Goal: Transaction & Acquisition: Purchase product/service

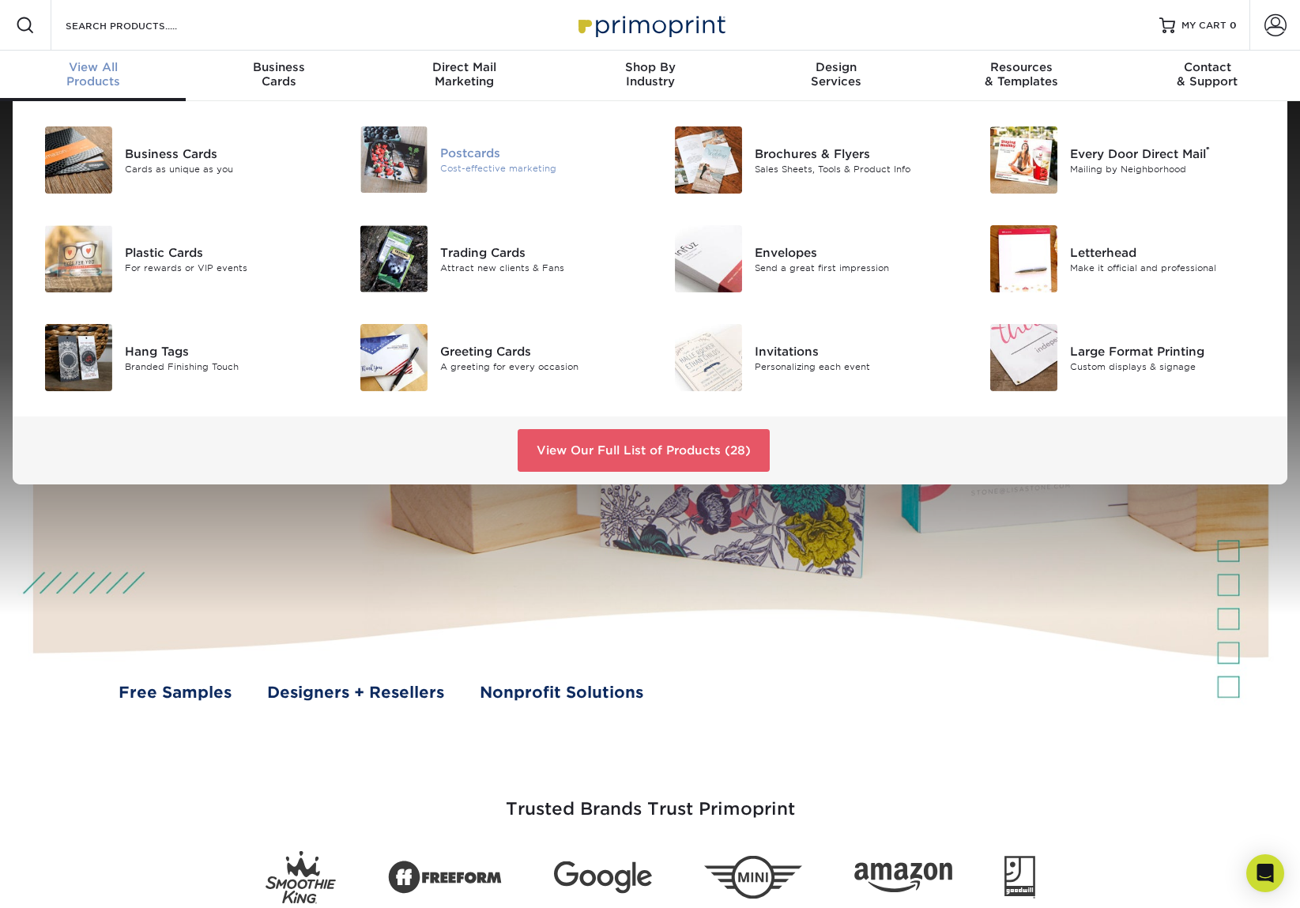
click at [478, 156] on div "Postcards" at bounding box center [539, 153] width 198 height 17
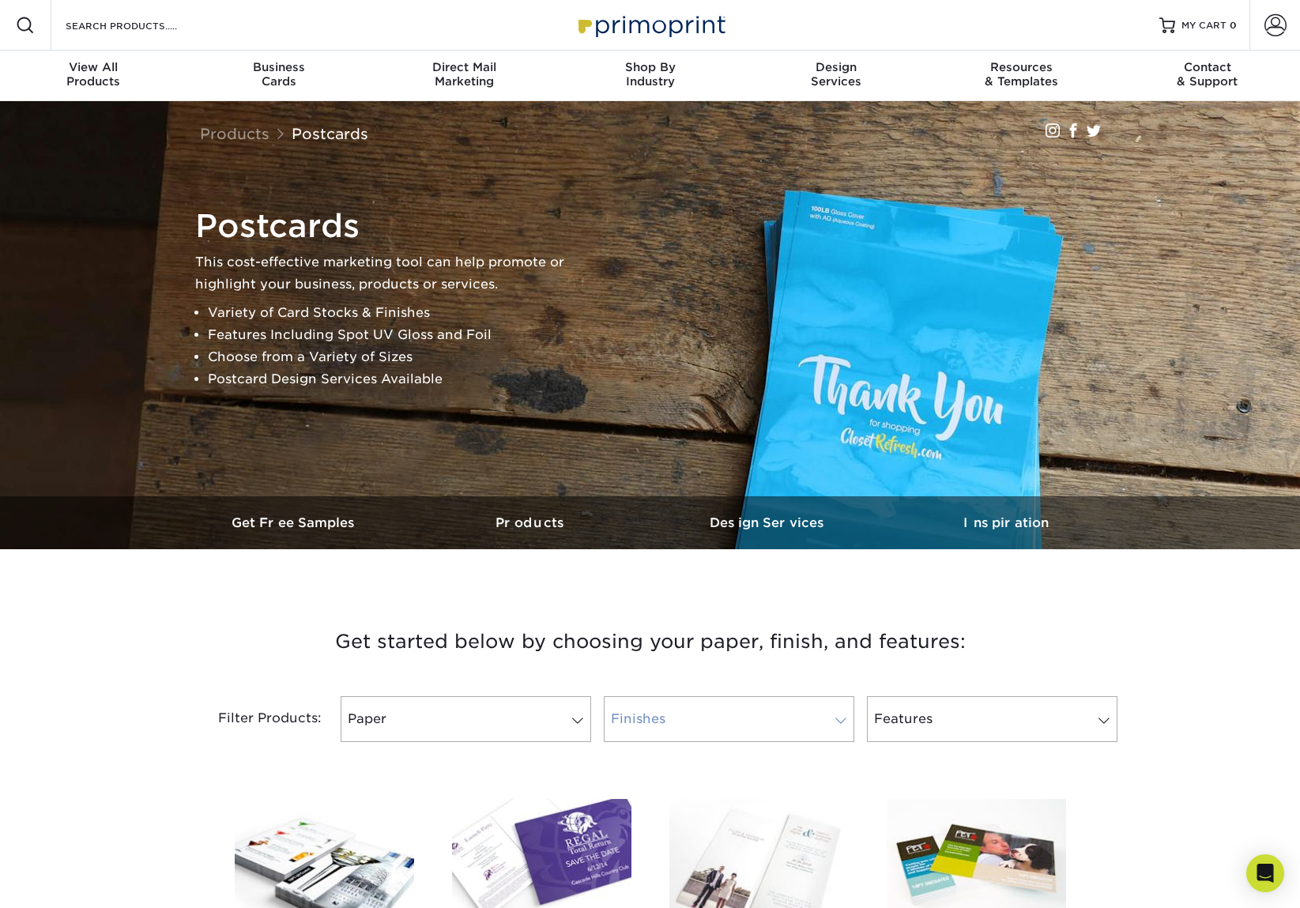
click at [645, 726] on link "Finishes" at bounding box center [729, 719] width 251 height 46
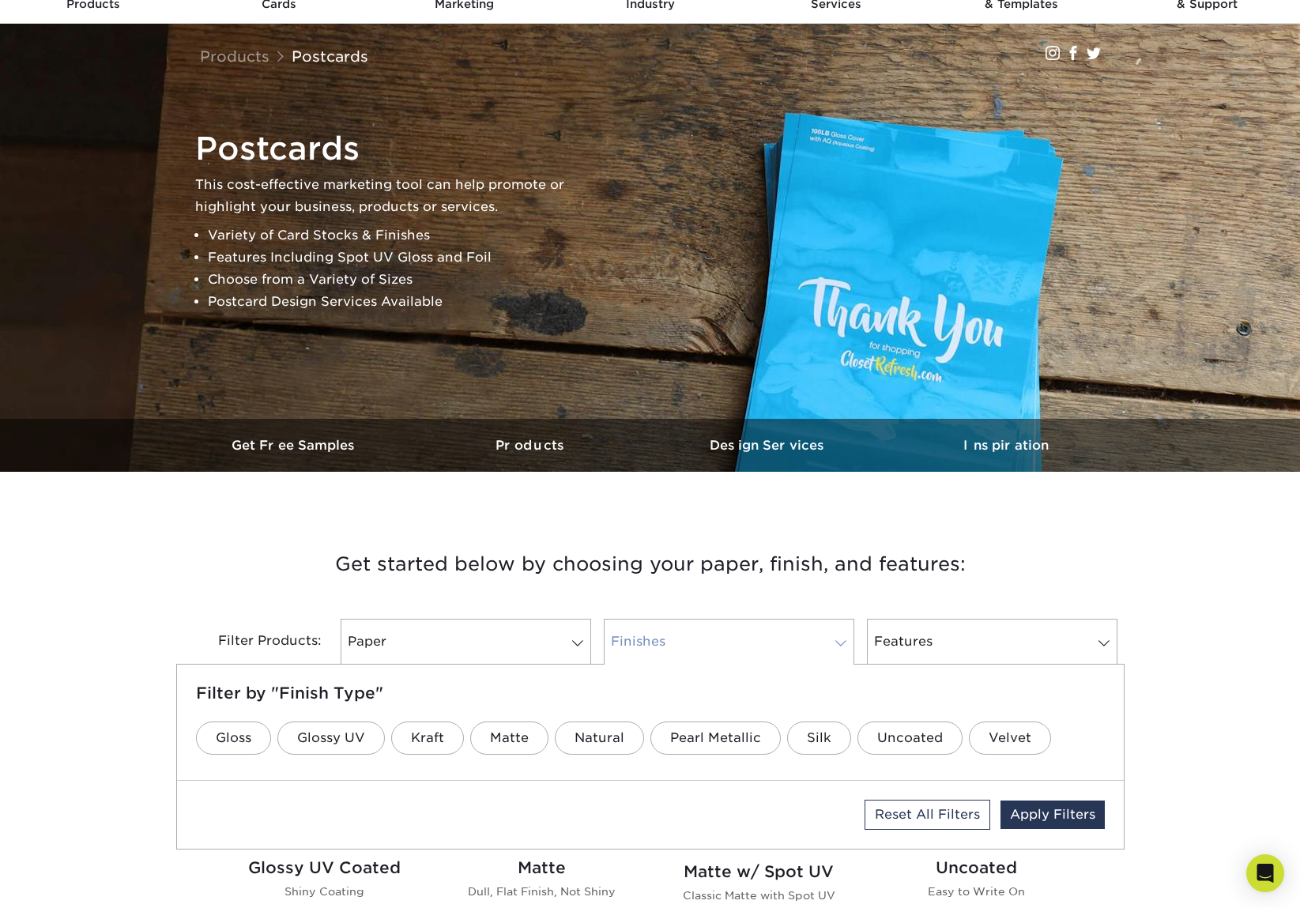
scroll to position [84, 0]
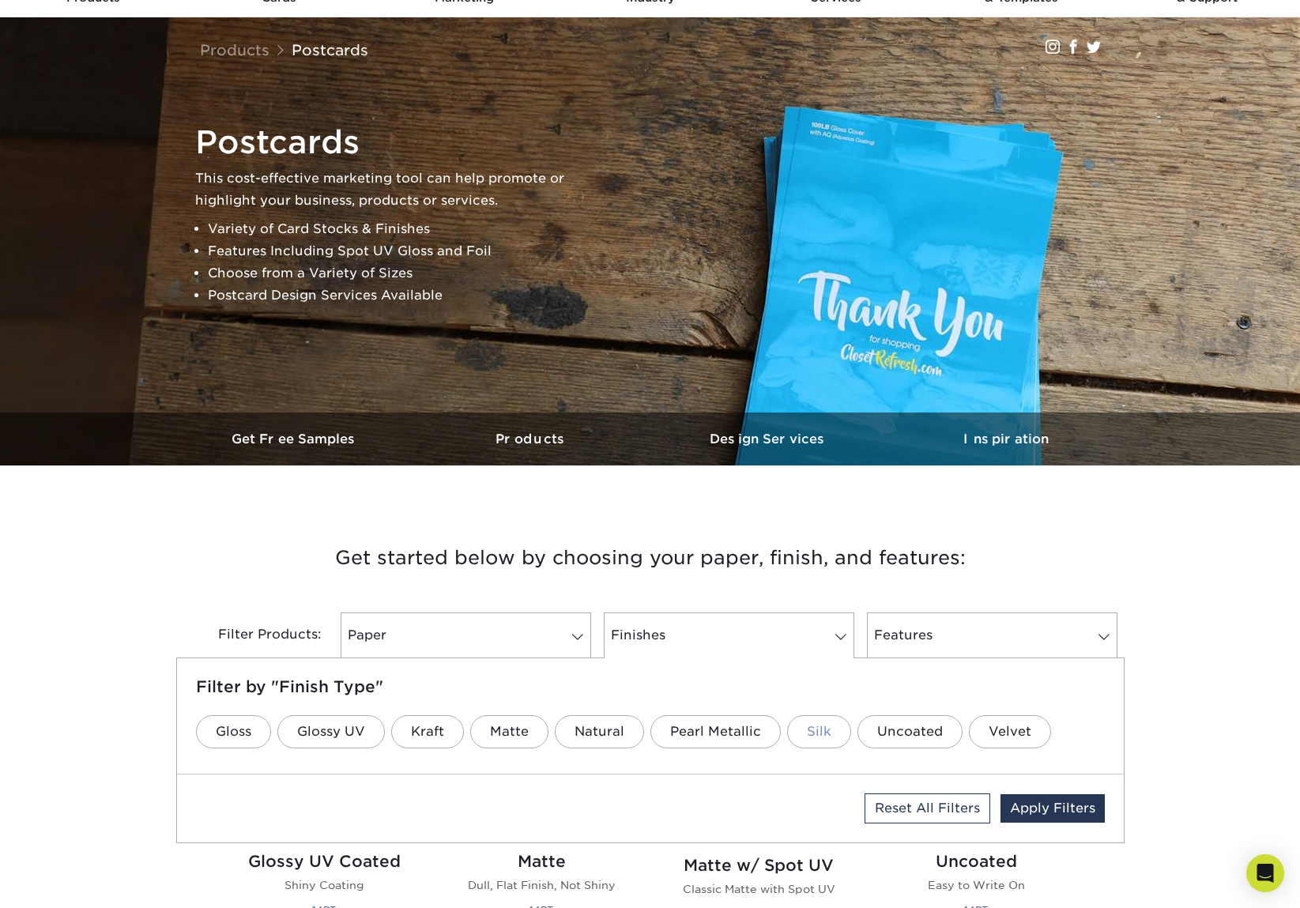
click at [807, 730] on link "Silk" at bounding box center [819, 731] width 64 height 33
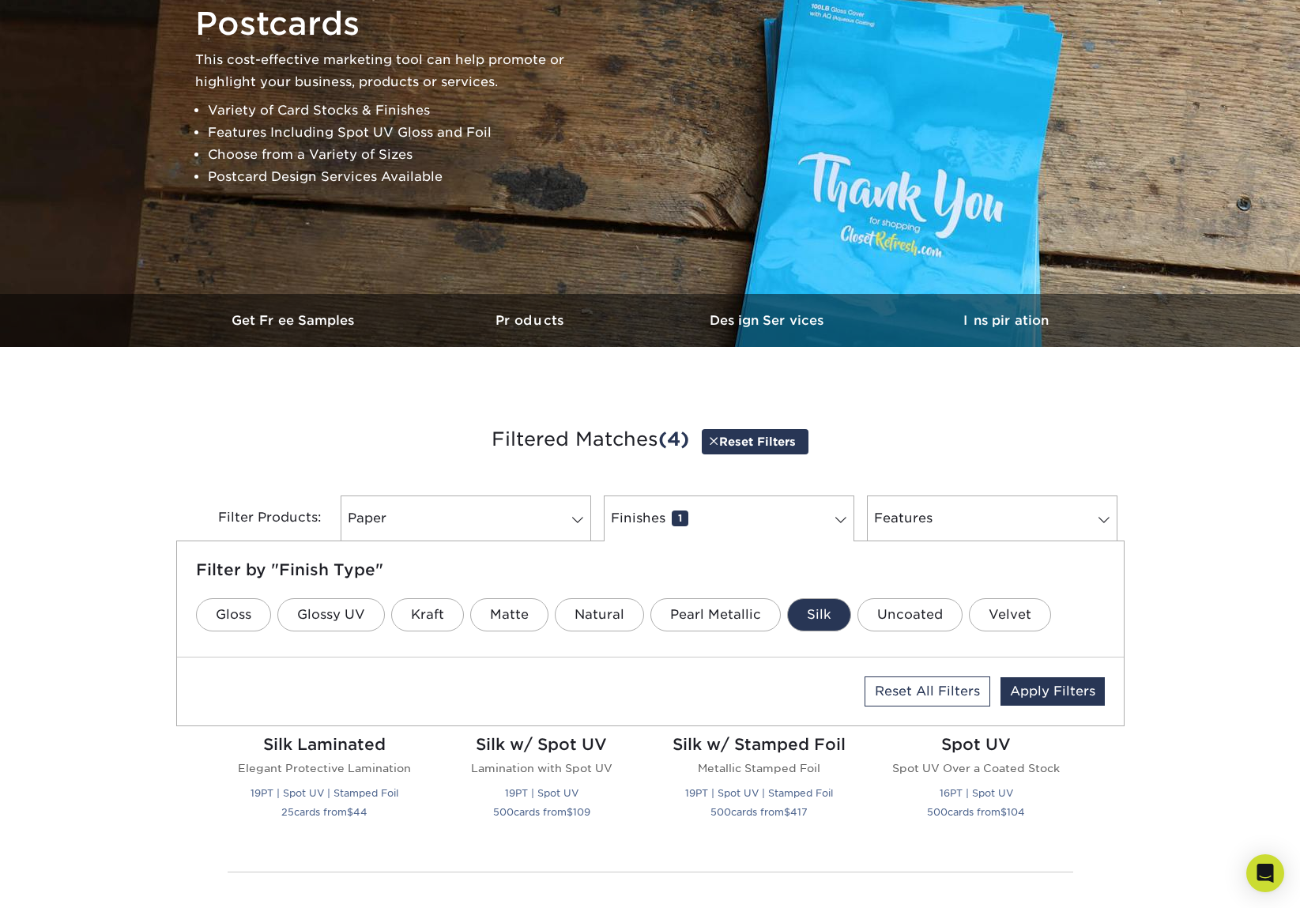
scroll to position [206, 0]
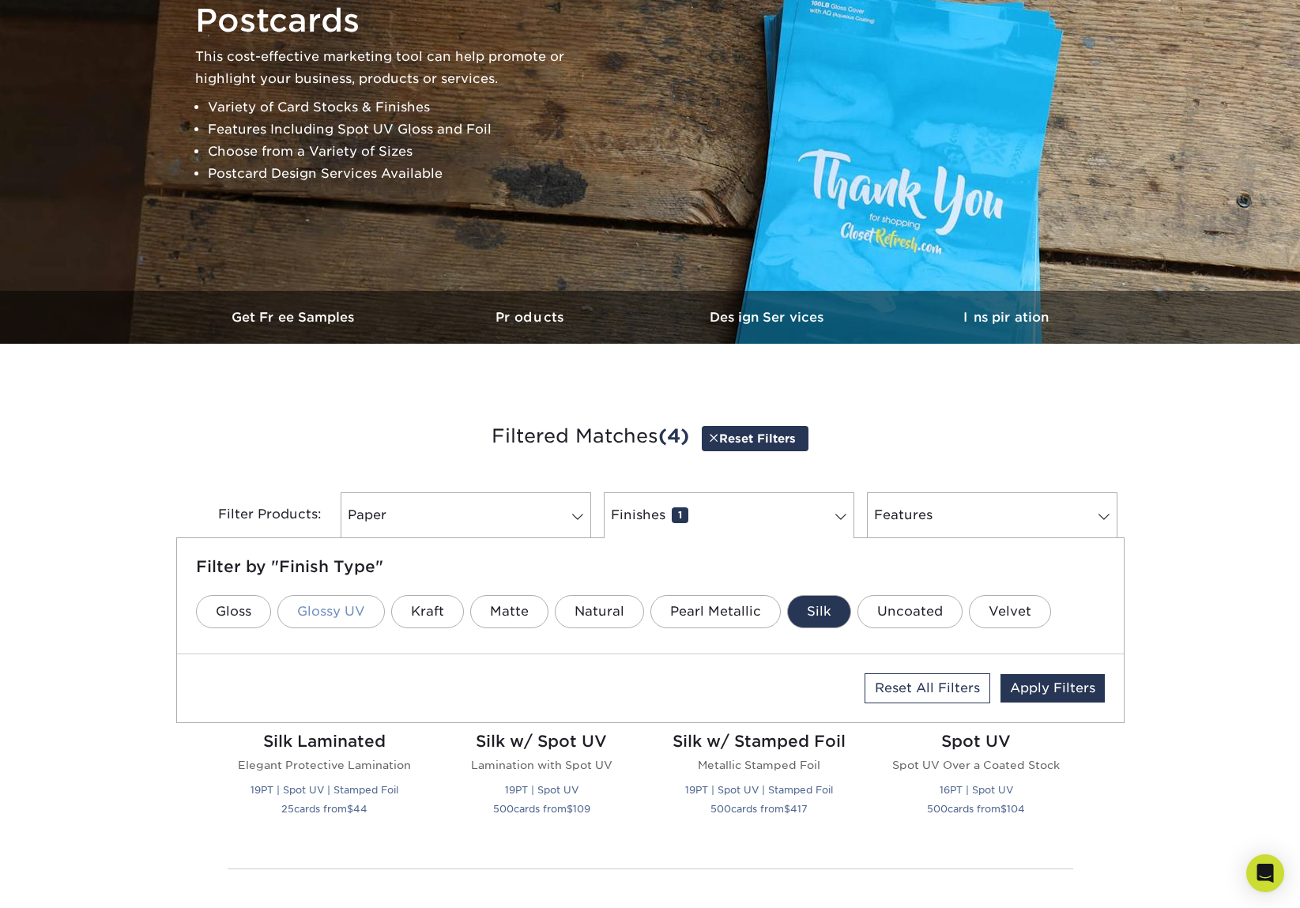
click at [334, 618] on link "Glossy UV" at bounding box center [330, 611] width 107 height 33
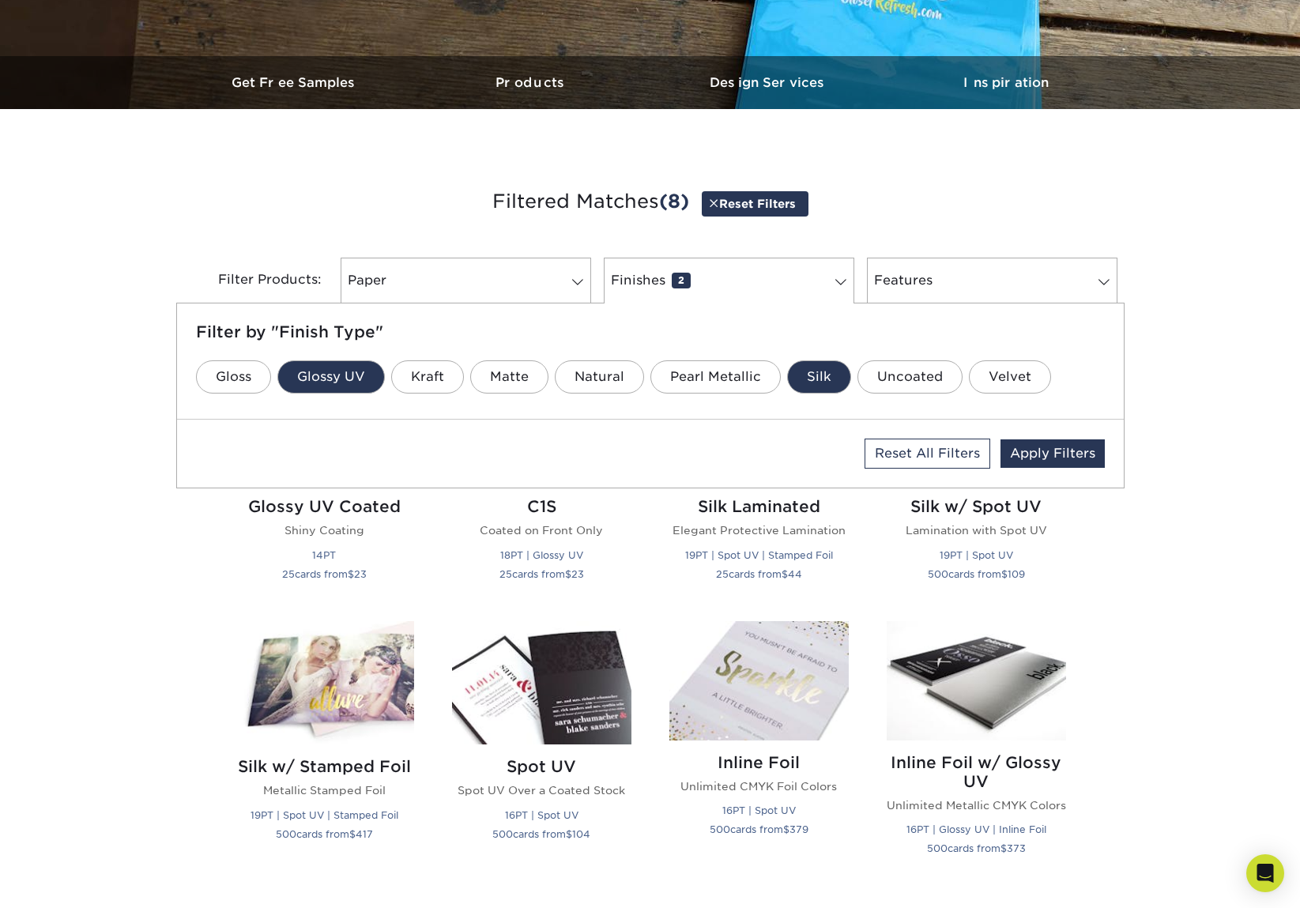
scroll to position [383, 0]
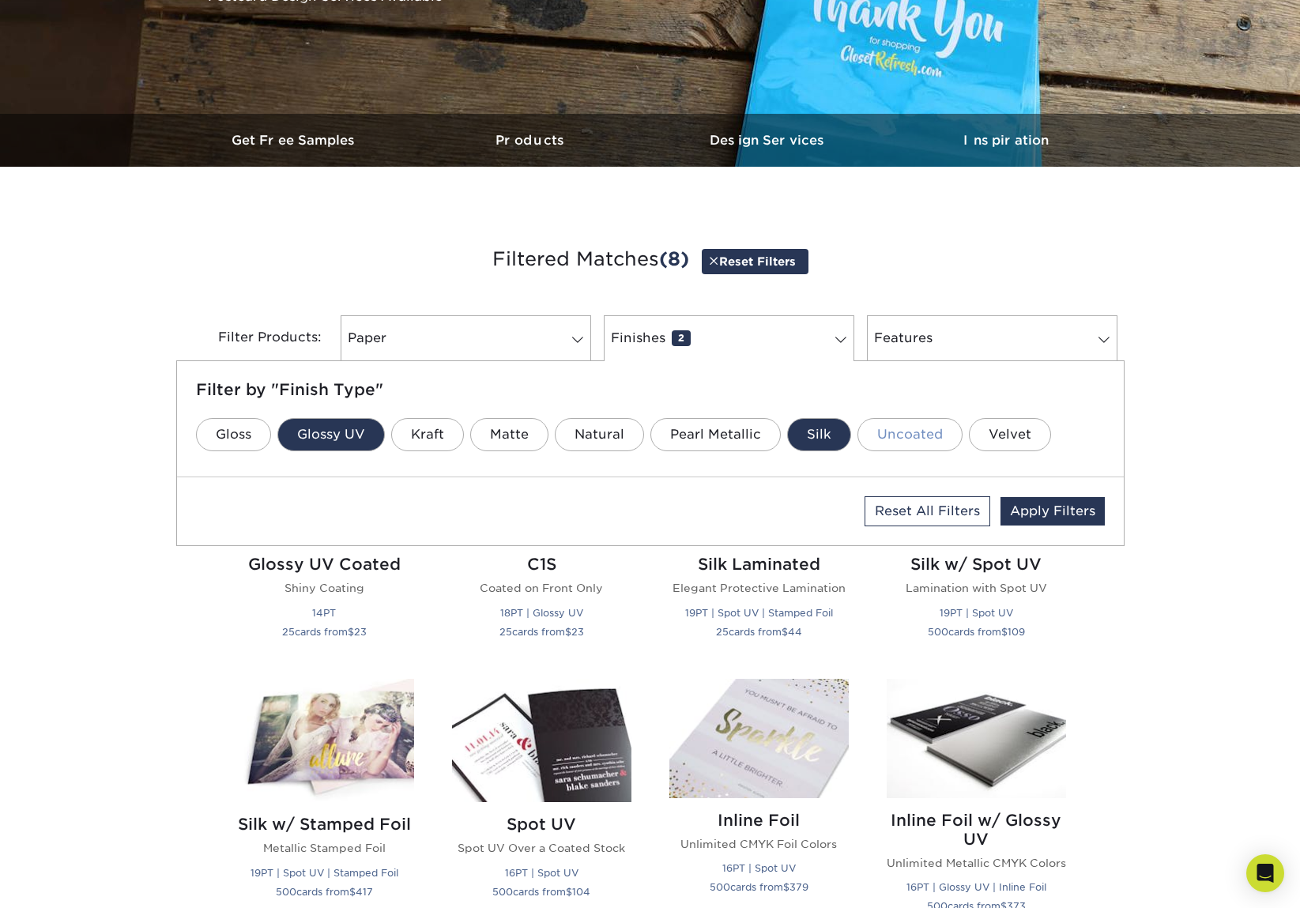
click at [907, 439] on link "Uncoated" at bounding box center [910, 434] width 105 height 33
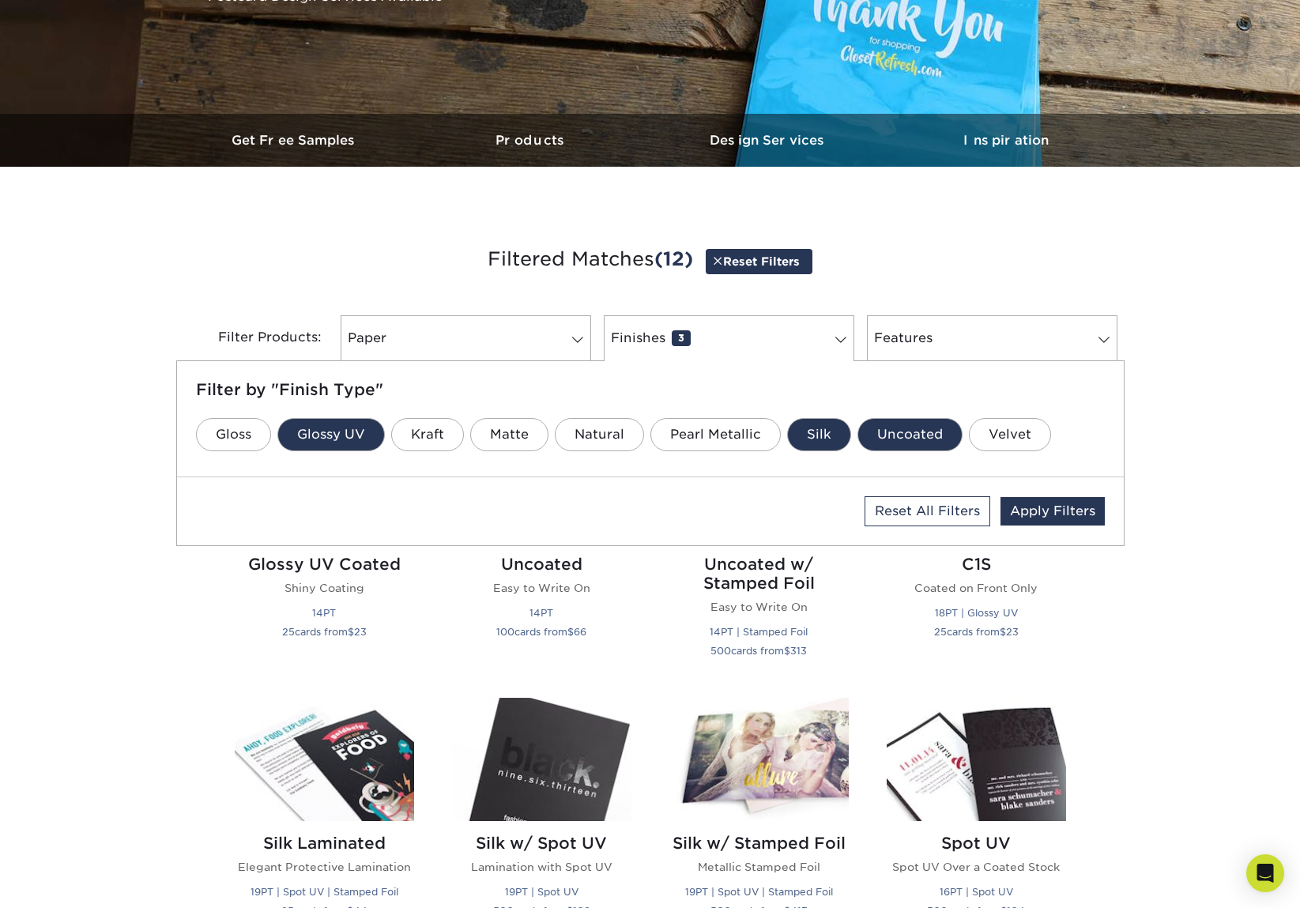
click at [907, 439] on link "Uncoated" at bounding box center [910, 434] width 105 height 33
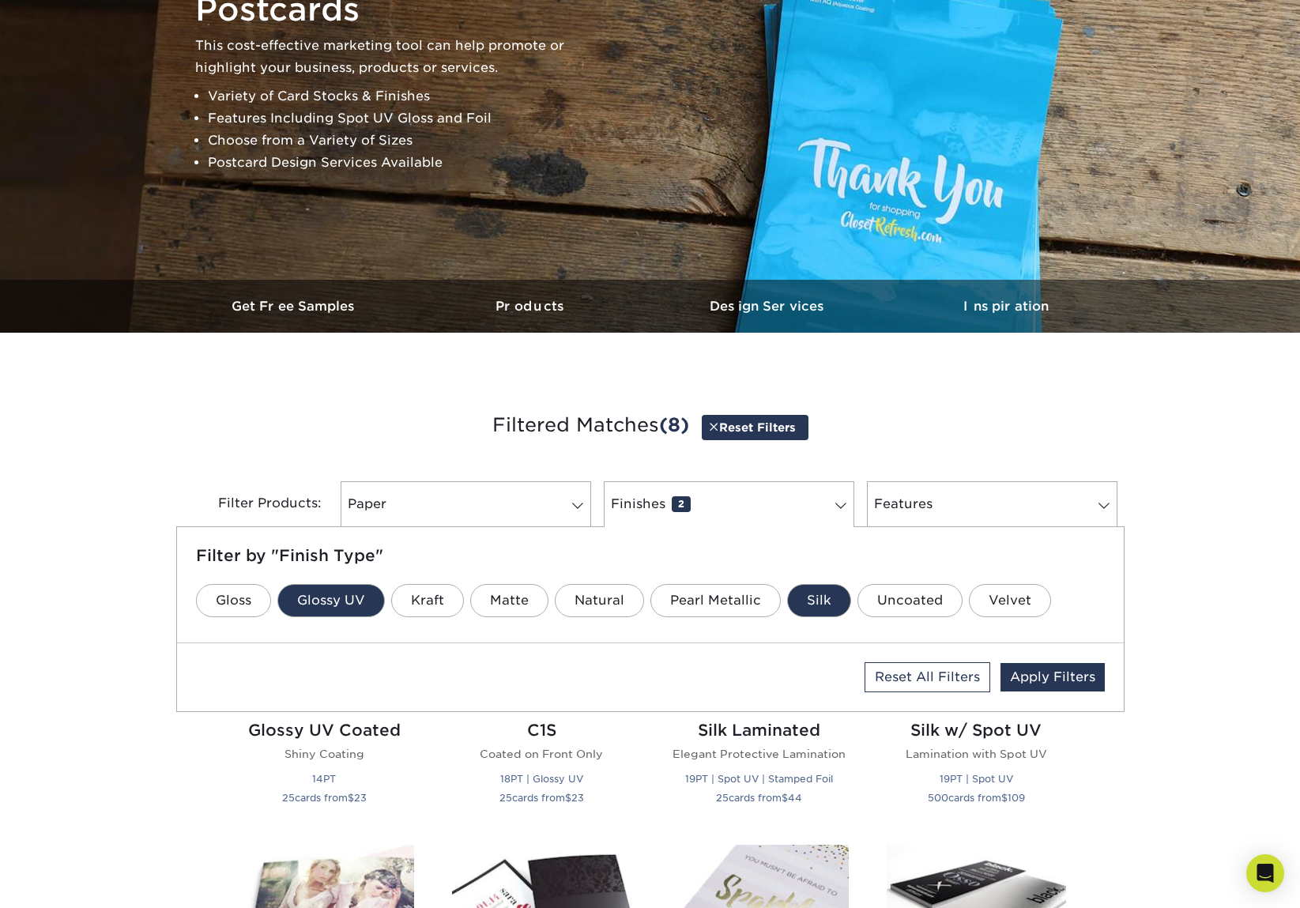
scroll to position [0, 0]
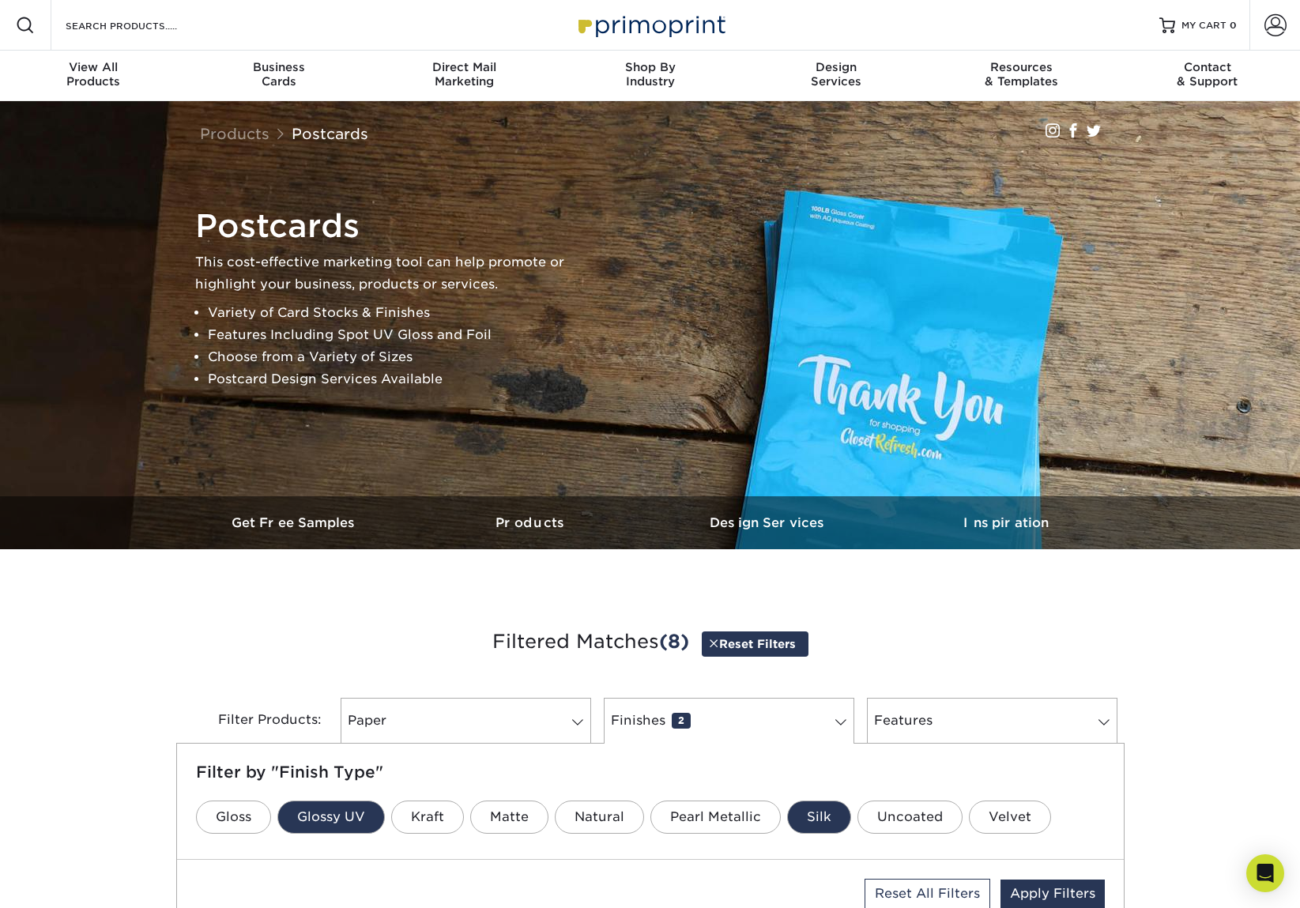
click at [635, 23] on img at bounding box center [650, 25] width 158 height 34
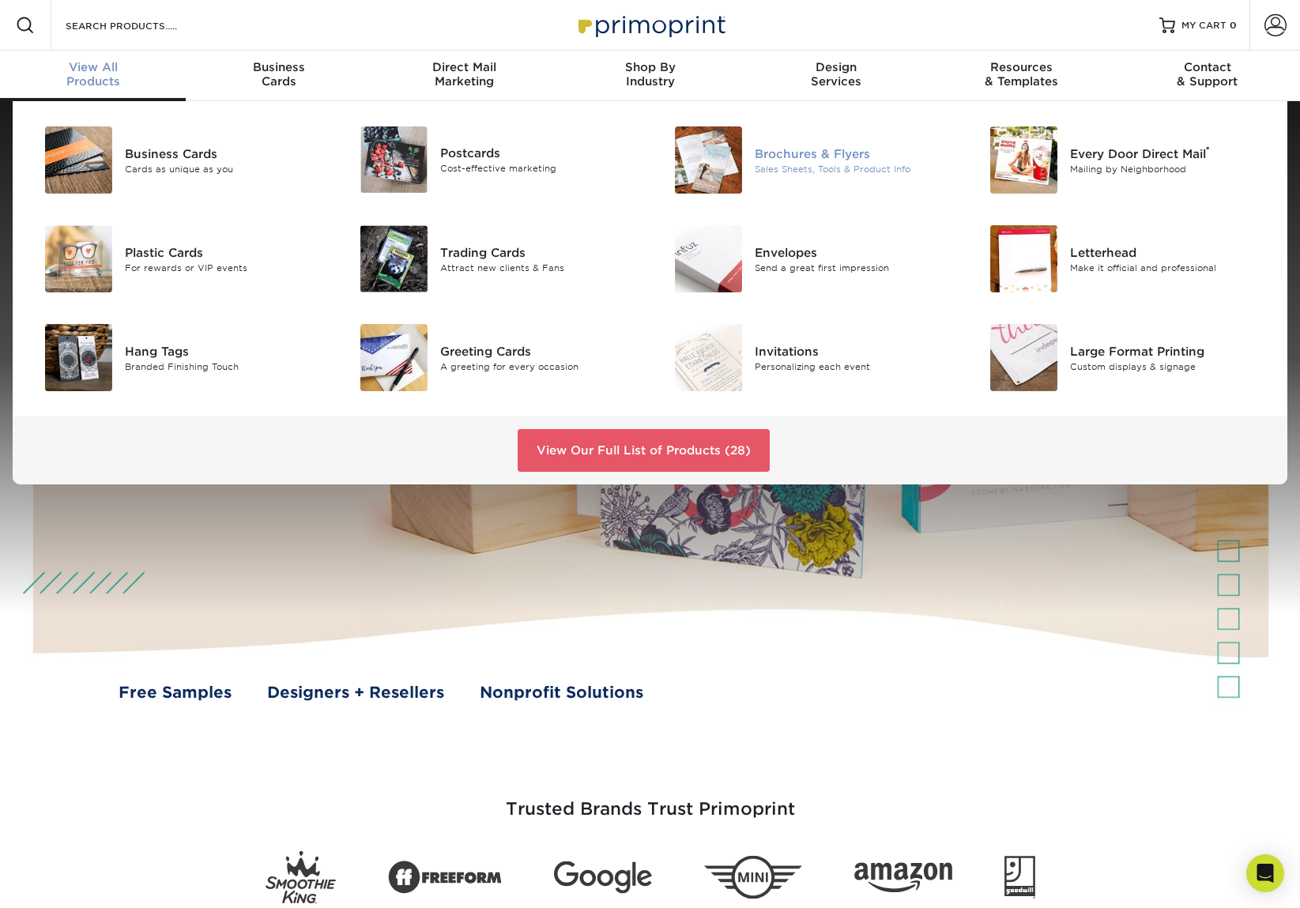
click at [783, 150] on div "Brochures & Flyers" at bounding box center [854, 153] width 198 height 17
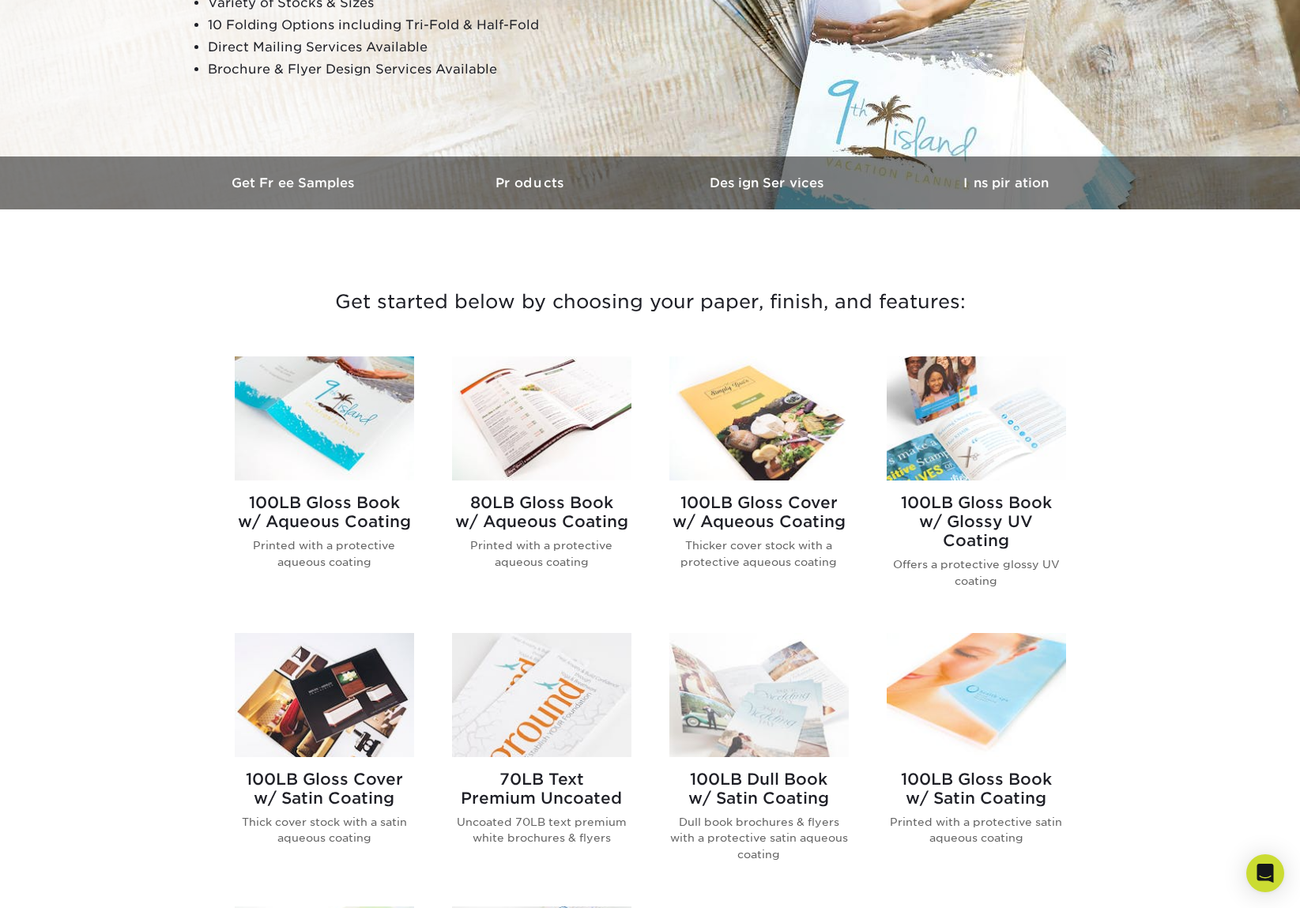
scroll to position [349, 0]
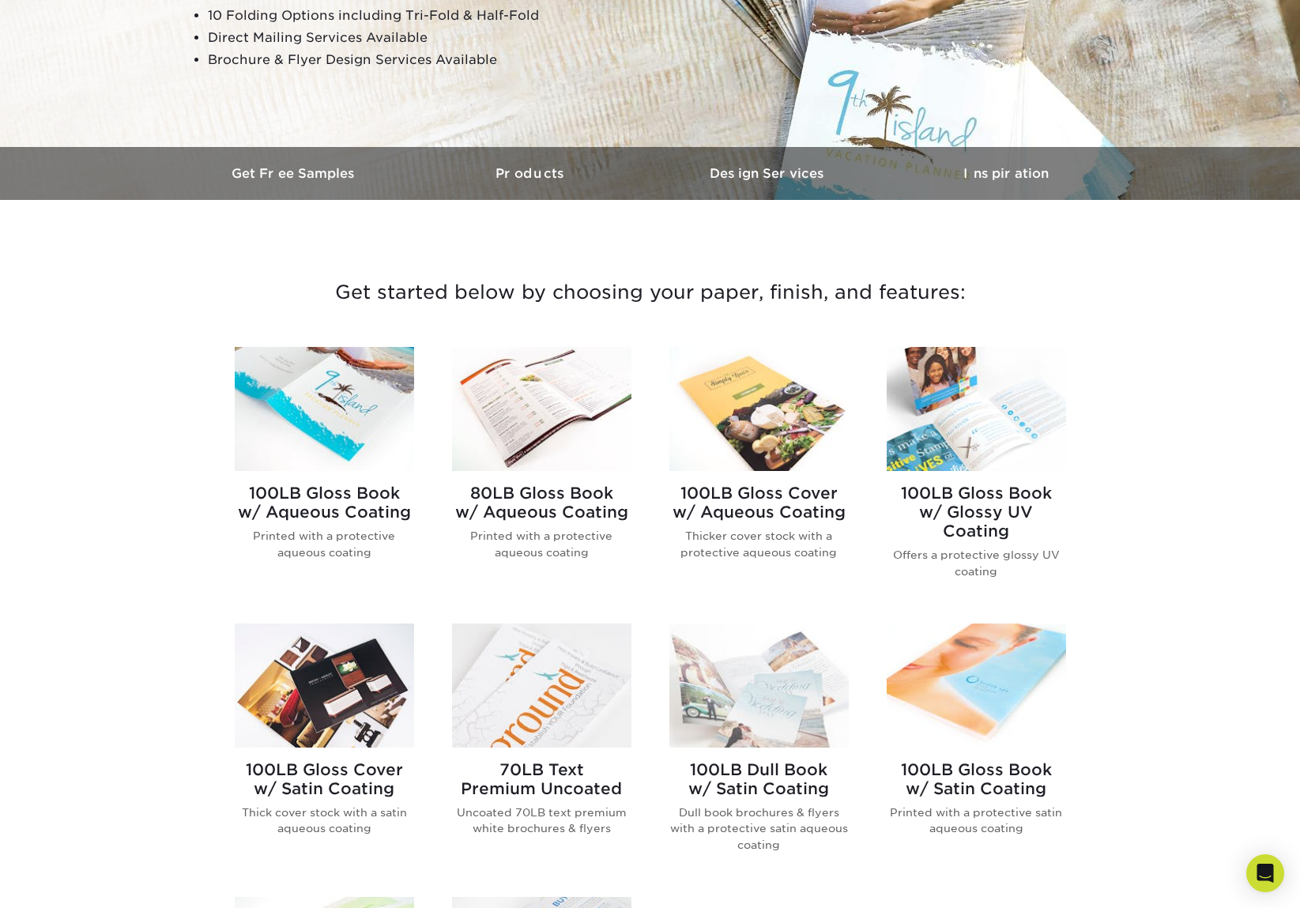
click at [554, 497] on h2 "80LB Gloss Book w/ Aqueous Coating" at bounding box center [541, 503] width 179 height 38
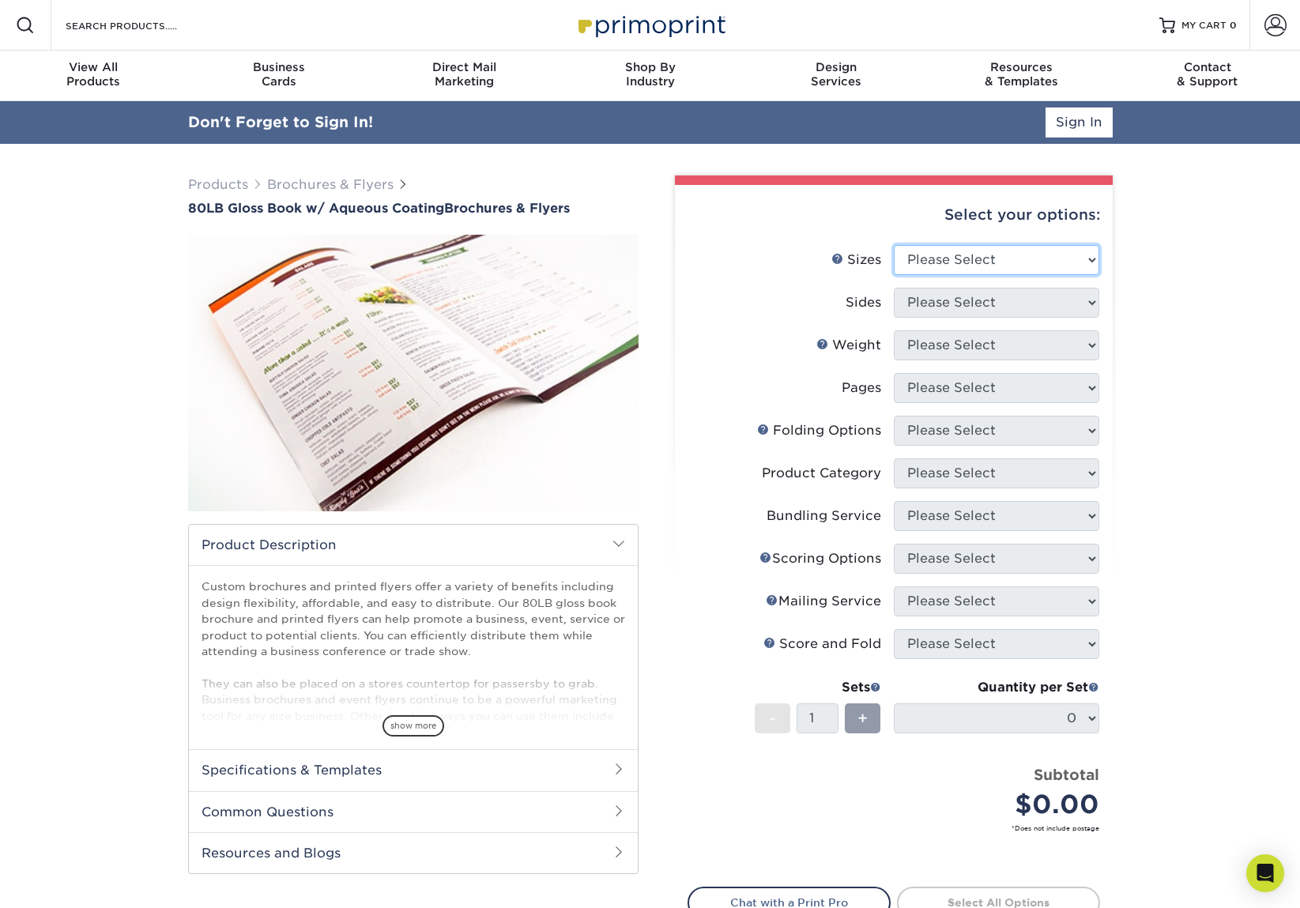
click at [963, 264] on select "Please Select 3.67" x 8.5" 3.67" x 8.5" 4" x 6" 4" x 8.5" 4" x 9" 4" x 11" 4" x…" at bounding box center [997, 260] width 206 height 30
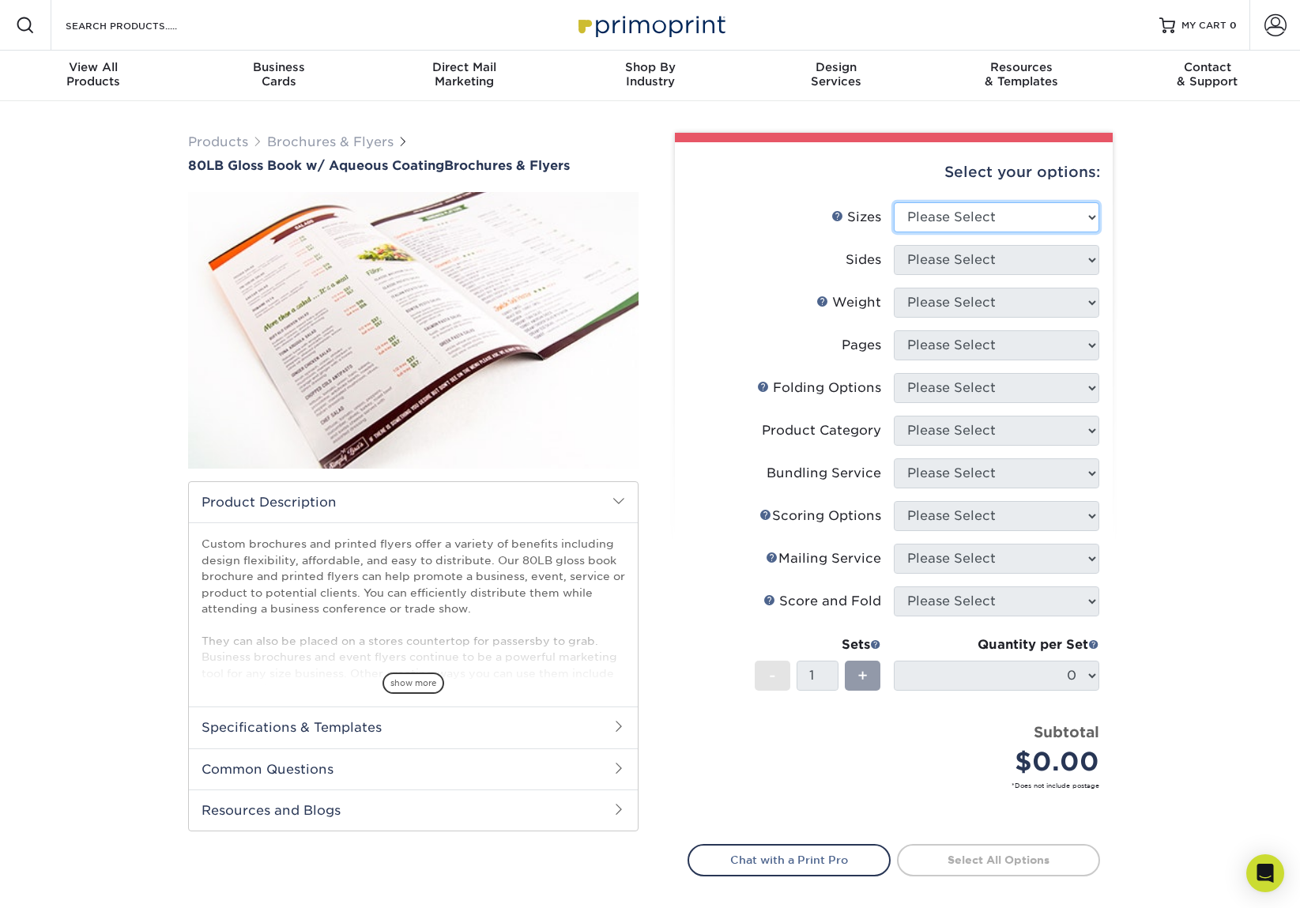
select select "11.00x17.00"
click at [894, 202] on select "Please Select 3.67" x 8.5" 3.67" x 8.5" 4" x 6" 4" x 8.5" 4" x 9" 4" x 11" 4" x…" at bounding box center [997, 217] width 206 height 30
click at [942, 266] on select "Please Select Print Both Sides Print Front Only" at bounding box center [997, 260] width 206 height 30
select select "13abbda7-1d64-4f25-8bb2-c179b224825d"
click at [894, 245] on select "Please Select Print Both Sides Print Front Only" at bounding box center [997, 260] width 206 height 30
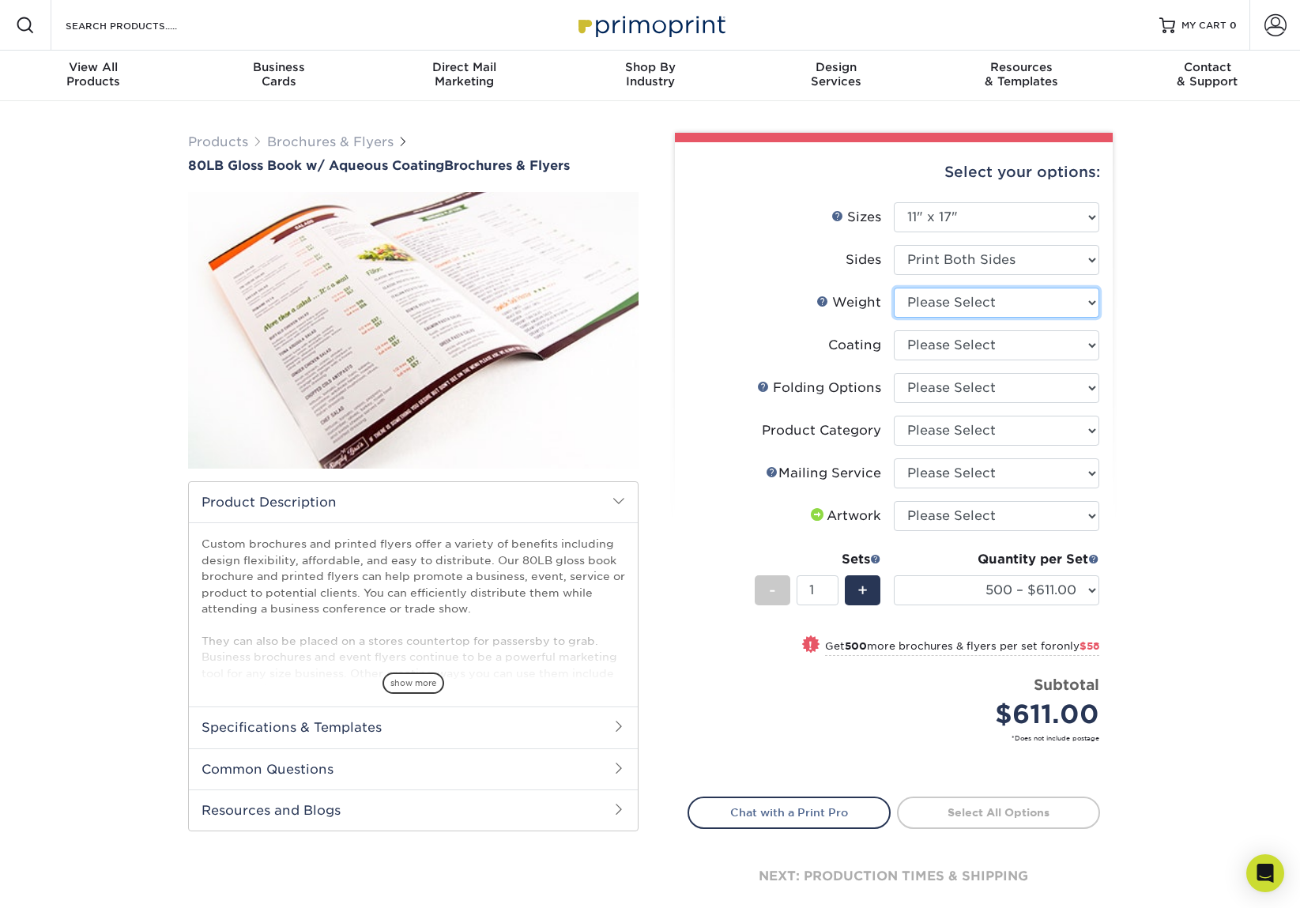
click at [964, 306] on select "Please Select 80LB" at bounding box center [997, 303] width 206 height 30
select select "80LB"
click at [894, 288] on select "Please Select 80LB" at bounding box center [997, 303] width 206 height 30
click at [960, 345] on select at bounding box center [997, 345] width 206 height 30
select select "d41dab50-ff65-4f4f-bb17-2afe4d36ae33"
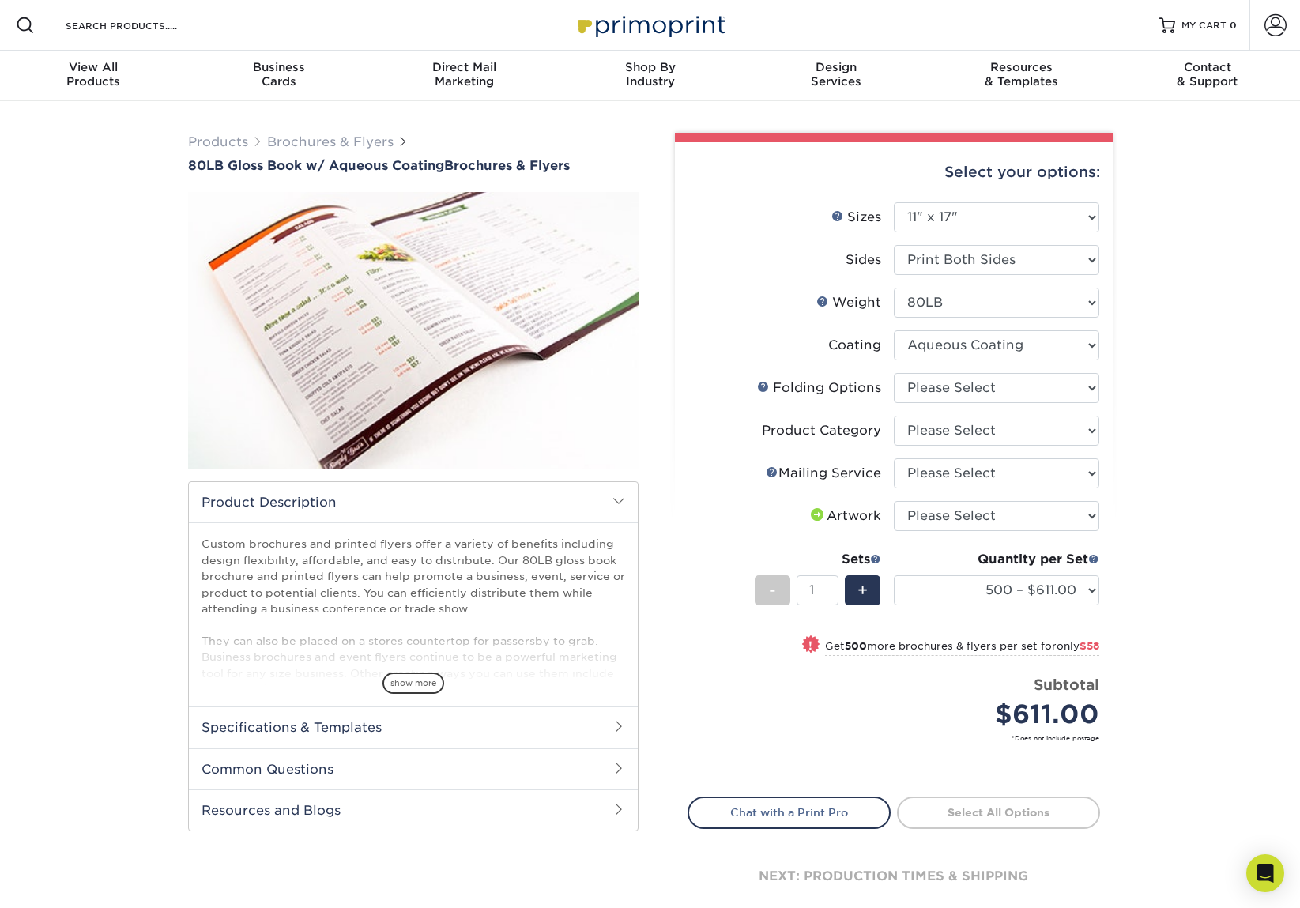
click at [894, 330] on select at bounding box center [997, 345] width 206 height 30
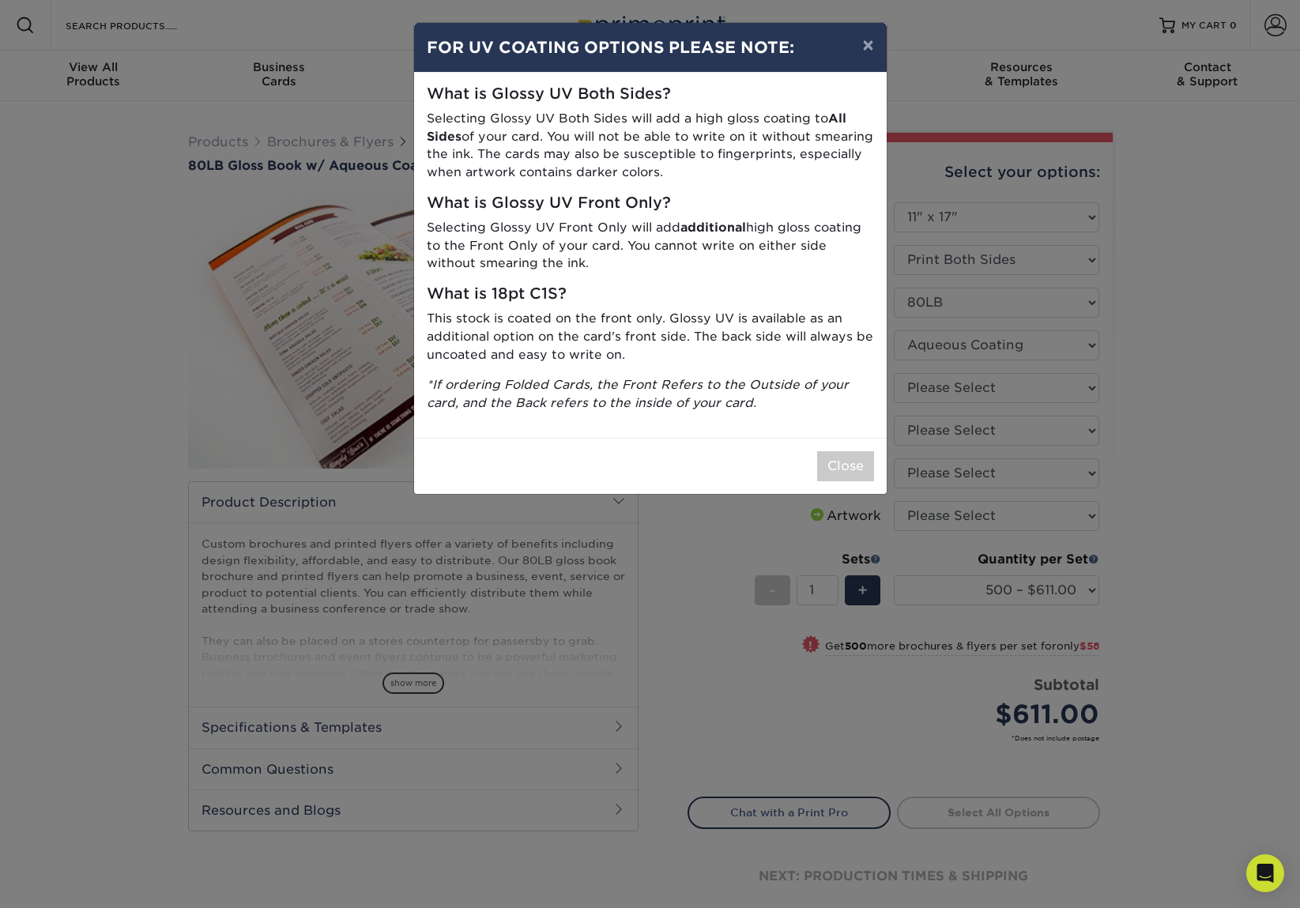
click at [960, 350] on div "× FOR UV COATING OPTIONS PLEASE NOTE: What is Glossy UV Both Sides? Selecting G…" at bounding box center [650, 454] width 1300 height 908
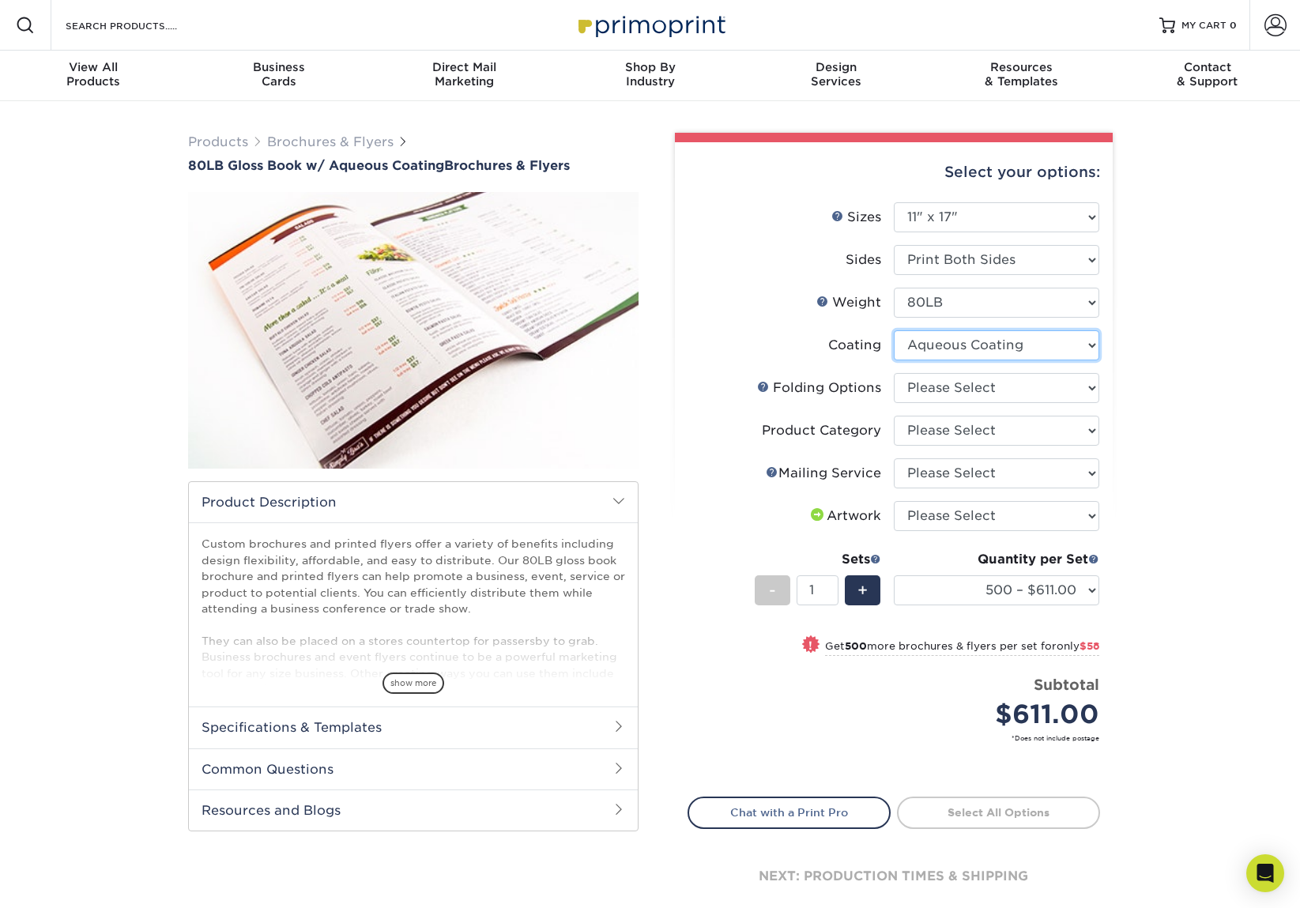
click at [960, 347] on select at bounding box center [997, 345] width 206 height 30
click at [894, 330] on select at bounding box center [997, 345] width 206 height 30
click at [973, 393] on select "Please Select FLAT - No Folding Accordion Fold Roll Fold Tri-Fold / Letter Fold…" at bounding box center [997, 388] width 206 height 30
select select "9589f320-e91f-48ce-a0d7-3badd39f2c14"
click at [894, 373] on select "Please Select FLAT - No Folding Accordion Fold Roll Fold Tri-Fold / Letter Fold…" at bounding box center [997, 388] width 206 height 30
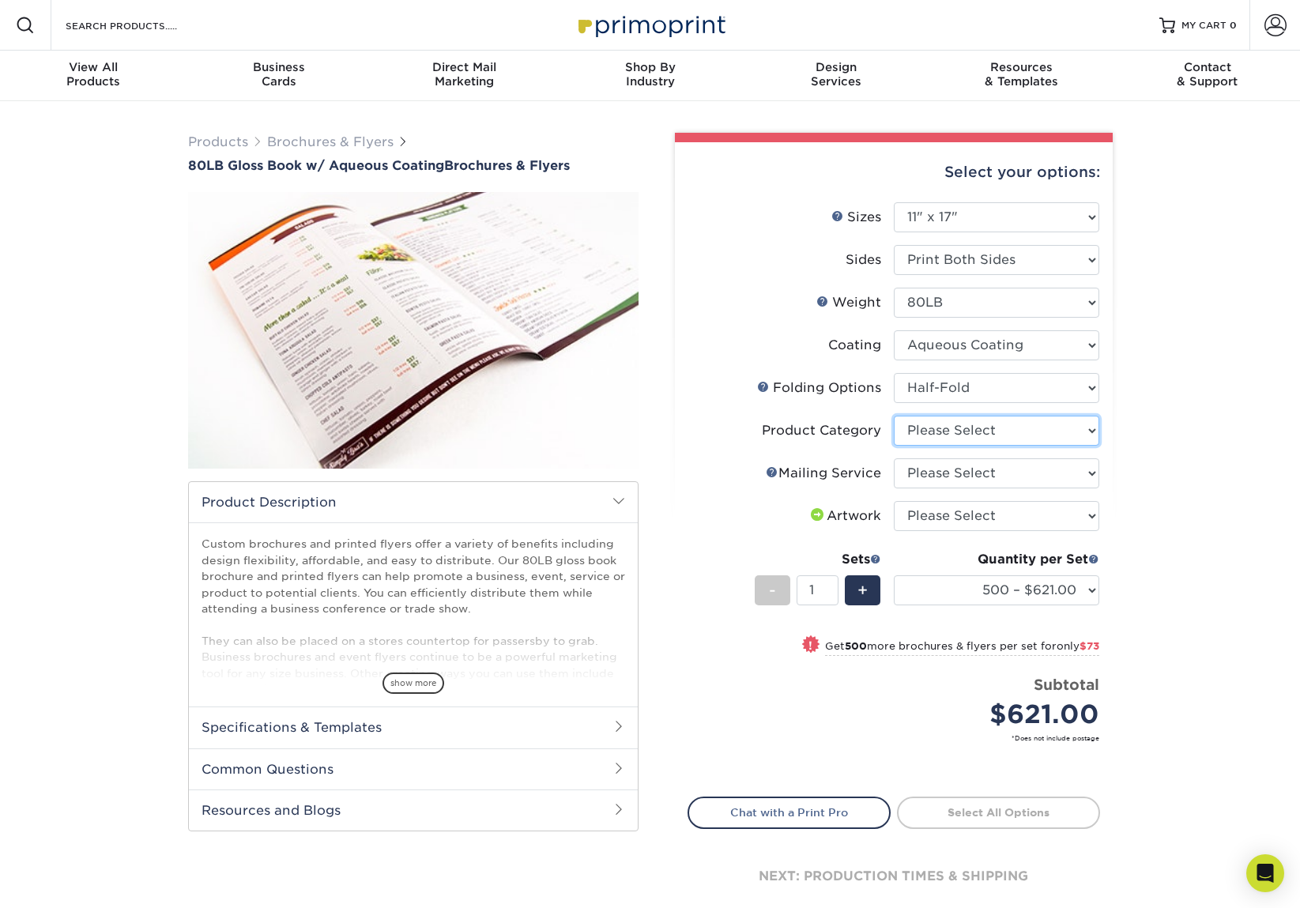
click at [1005, 435] on select "Please Select Flyers and Brochures" at bounding box center [997, 431] width 206 height 30
select select "1a668080-6b7c-4174-b399-2c3833b27ef4"
click at [894, 416] on select "Please Select Flyers and Brochures" at bounding box center [997, 431] width 206 height 30
click at [1001, 476] on select "Please Select No Direct Mailing Service No, I will mail/stamp/imprint Direct Ma…" at bounding box center [997, 473] width 206 height 30
click at [894, 458] on select "Please Select No Direct Mailing Service No, I will mail/stamp/imprint Direct Ma…" at bounding box center [997, 473] width 206 height 30
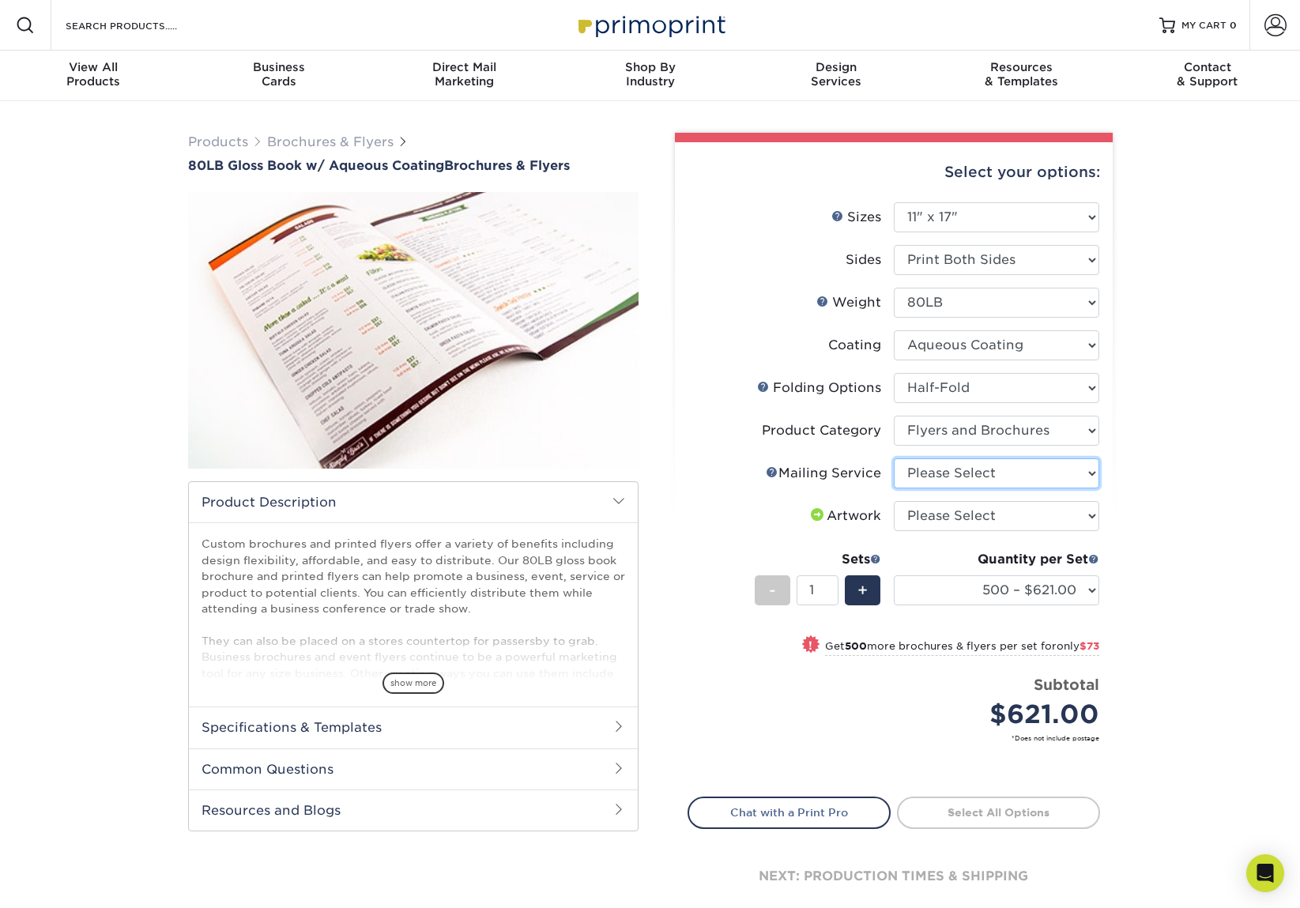
click at [1000, 471] on select "Please Select No Direct Mailing Service No, I will mail/stamp/imprint Direct Ma…" at bounding box center [997, 473] width 206 height 30
select select "3e5e9bdd-d78a-4c28-a41d-fe1407925ca6"
click at [894, 458] on select "Please Select No Direct Mailing Service No, I will mail/stamp/imprint Direct Ma…" at bounding box center [997, 473] width 206 height 30
click at [987, 513] on select "Please Select I will upload files I need a design - $175" at bounding box center [997, 516] width 206 height 30
